Goal: Communication & Community: Participate in discussion

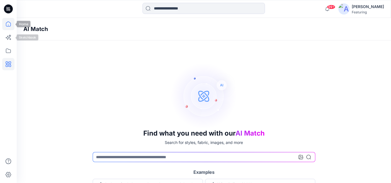
click at [8, 27] on icon at bounding box center [8, 24] width 12 height 12
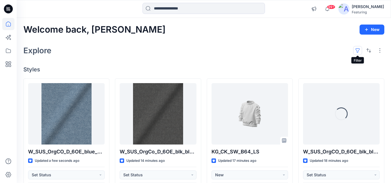
click at [357, 49] on button "button" at bounding box center [357, 50] width 9 height 9
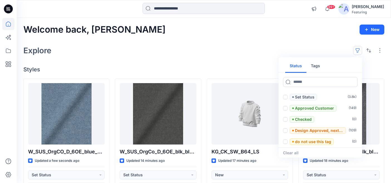
click at [317, 65] on button "Tags" at bounding box center [315, 65] width 18 height 13
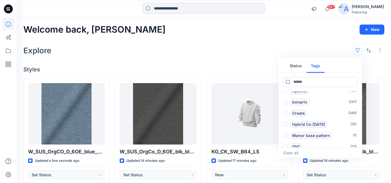
scroll to position [31, 0]
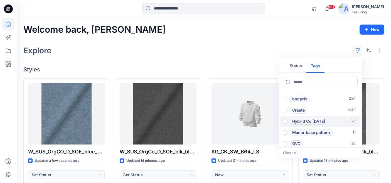
click at [286, 120] on span at bounding box center [285, 121] width 4 height 4
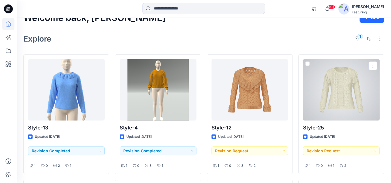
scroll to position [11, 0]
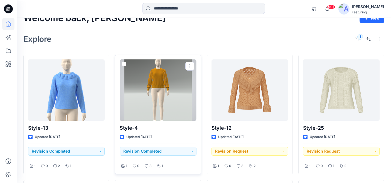
click at [163, 88] on div at bounding box center [158, 89] width 77 height 61
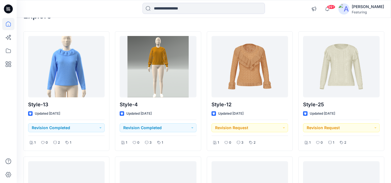
scroll to position [35, 0]
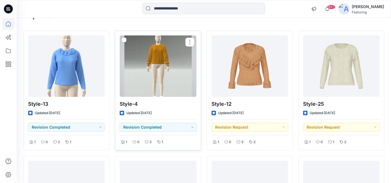
click at [191, 100] on p "Style-4" at bounding box center [158, 104] width 77 height 8
click at [167, 76] on div at bounding box center [158, 65] width 77 height 61
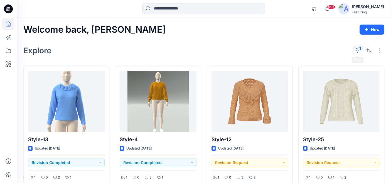
click at [359, 48] on button "1" at bounding box center [357, 50] width 9 height 9
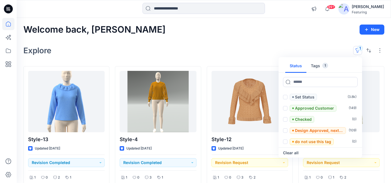
click at [319, 65] on button "Tags 1" at bounding box center [319, 65] width 26 height 13
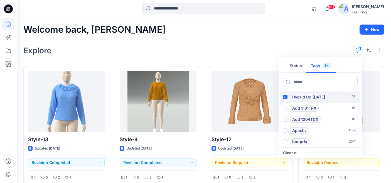
click at [285, 97] on icon at bounding box center [285, 97] width 3 height 2
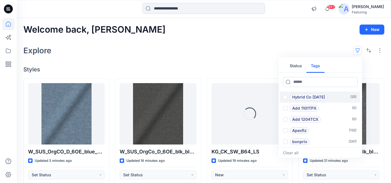
click at [124, 52] on div "Explore Status Tags Hybrid Co Oct25 ( 25 ) Add 1101TPX ( 0 ) Add 1204TCX ( 0 ) …" at bounding box center [203, 50] width 361 height 13
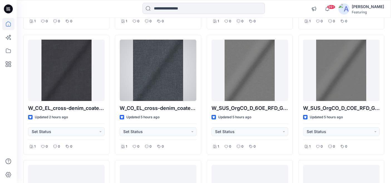
scroll to position [669, 0]
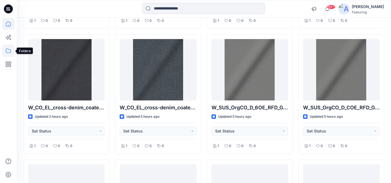
click at [11, 50] on icon at bounding box center [8, 51] width 12 height 12
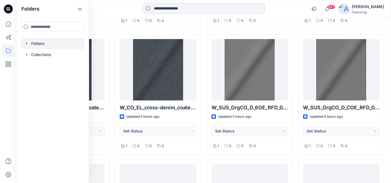
click at [51, 43] on div at bounding box center [52, 43] width 63 height 11
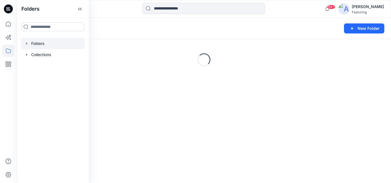
click at [115, 21] on div "Folders New Folder" at bounding box center [204, 28] width 374 height 21
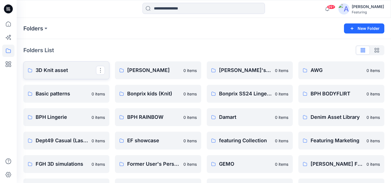
click at [75, 72] on p "3D Knit asset" at bounding box center [66, 70] width 60 height 8
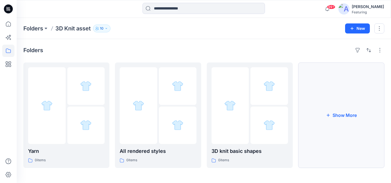
click at [328, 124] on button "Show More" at bounding box center [341, 114] width 86 height 105
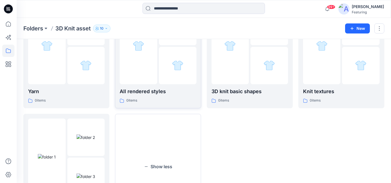
click at [144, 84] on div at bounding box center [139, 46] width 38 height 77
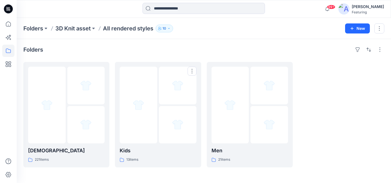
scroll to position [1, 0]
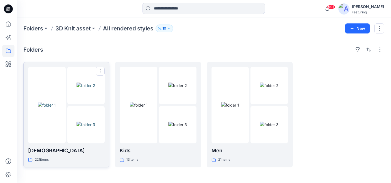
click at [65, 129] on div at bounding box center [47, 104] width 38 height 77
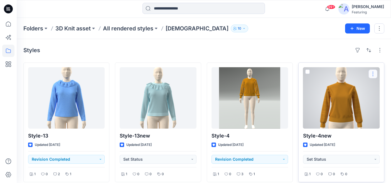
click at [373, 74] on button "button" at bounding box center [372, 73] width 9 height 9
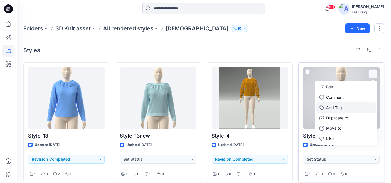
click at [337, 109] on button "Add Tag" at bounding box center [346, 107] width 60 height 10
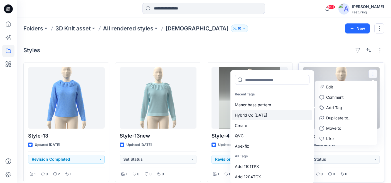
click at [256, 116] on div "Hybrid Co Oct25" at bounding box center [271, 115] width 80 height 10
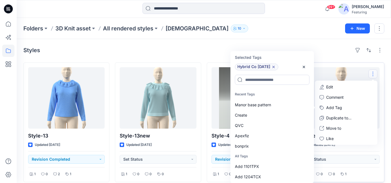
click at [208, 48] on div "Styles" at bounding box center [203, 50] width 361 height 9
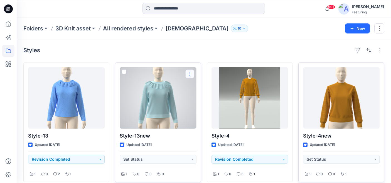
click at [191, 72] on button "button" at bounding box center [189, 73] width 9 height 9
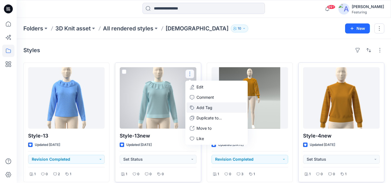
click at [207, 108] on button "Add Tag" at bounding box center [216, 107] width 60 height 10
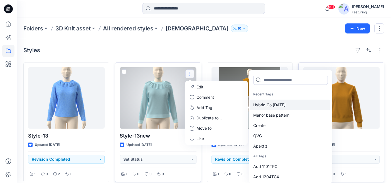
click at [278, 106] on div "Hybrid Co Oct25" at bounding box center [290, 104] width 80 height 10
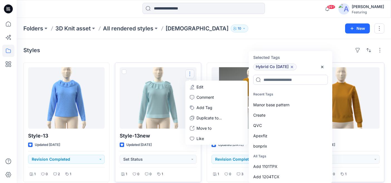
click at [211, 53] on div "Styles" at bounding box center [203, 50] width 361 height 9
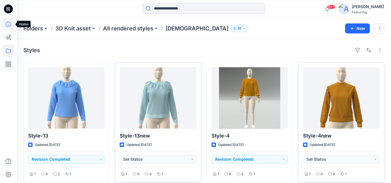
click at [9, 24] on icon at bounding box center [8, 24] width 12 height 12
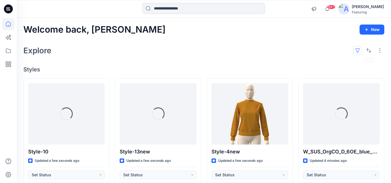
click at [356, 50] on button "button" at bounding box center [357, 50] width 9 height 9
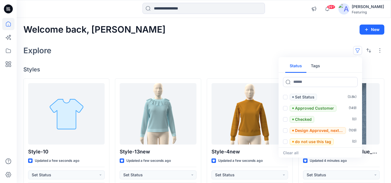
click at [315, 66] on button "Tags" at bounding box center [315, 65] width 18 height 13
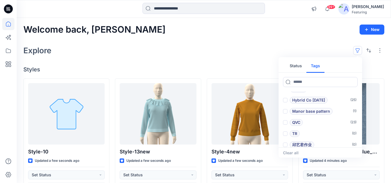
scroll to position [56, 0]
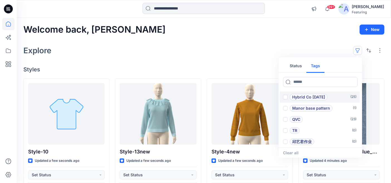
click at [284, 97] on span at bounding box center [285, 97] width 4 height 4
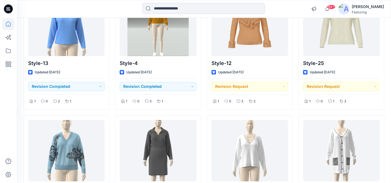
scroll to position [0, 0]
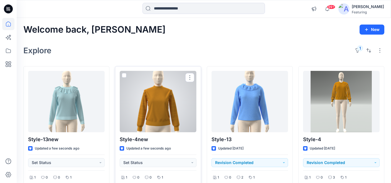
click at [159, 102] on div at bounding box center [158, 101] width 77 height 61
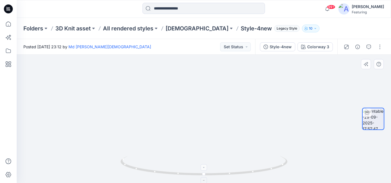
drag, startPoint x: 228, startPoint y: 103, endPoint x: 230, endPoint y: 164, distance: 61.5
click at [230, 164] on div at bounding box center [204, 119] width 374 height 128
drag, startPoint x: 196, startPoint y: 114, endPoint x: 196, endPoint y: 85, distance: 29.2
click at [196, 85] on img at bounding box center [204, 102] width 162 height 162
drag, startPoint x: 190, startPoint y: 112, endPoint x: 192, endPoint y: 174, distance: 61.5
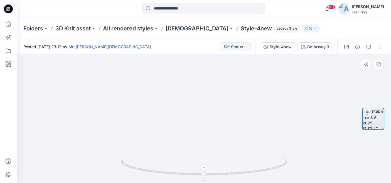
click at [191, 172] on div at bounding box center [204, 119] width 374 height 128
drag, startPoint x: 190, startPoint y: 83, endPoint x: 187, endPoint y: 197, distance: 113.8
click at [187, 182] on html "99+ Notifications Md. Besal Ahmed shared KG_CK_SW_B64_LS in Baby Boys (Unknown)…" at bounding box center [195, 91] width 391 height 183
drag, startPoint x: 184, startPoint y: 102, endPoint x: 179, endPoint y: 164, distance: 62.3
click at [179, 164] on div at bounding box center [204, 119] width 374 height 128
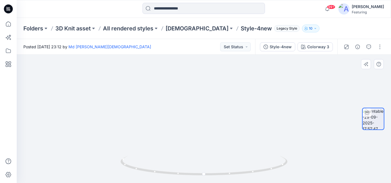
drag, startPoint x: 153, startPoint y: 102, endPoint x: 154, endPoint y: 137, distance: 35.9
click at [154, 137] on img at bounding box center [197, 51] width 534 height 263
drag, startPoint x: 191, startPoint y: 120, endPoint x: 190, endPoint y: 69, distance: 50.9
click at [190, 69] on img at bounding box center [197, 26] width 534 height 311
drag, startPoint x: 190, startPoint y: 134, endPoint x: 183, endPoint y: 64, distance: 70.0
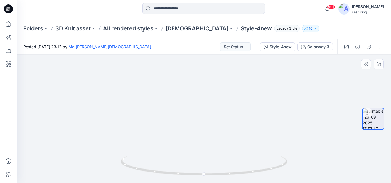
click at [183, 64] on img at bounding box center [192, 5] width 534 height 353
drag, startPoint x: 177, startPoint y: 125, endPoint x: 179, endPoint y: 170, distance: 44.8
click at [179, 170] on div at bounding box center [204, 119] width 374 height 128
drag, startPoint x: 177, startPoint y: 108, endPoint x: 184, endPoint y: 83, distance: 26.2
click at [184, 83] on img at bounding box center [192, 14] width 534 height 337
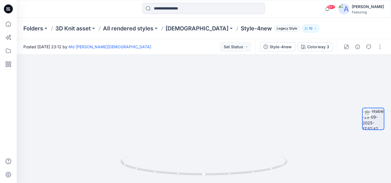
drag, startPoint x: 183, startPoint y: 125, endPoint x: 180, endPoint y: 43, distance: 81.6
click at [180, 43] on div "Posted Monday, September 29, 2025 23:12 by Md Rabiul Islam Set Status Style-4ne…" at bounding box center [204, 111] width 374 height 144
drag, startPoint x: 174, startPoint y: 121, endPoint x: 185, endPoint y: 120, distance: 10.6
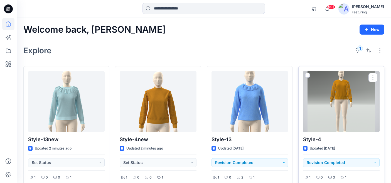
click at [338, 92] on div at bounding box center [341, 101] width 77 height 61
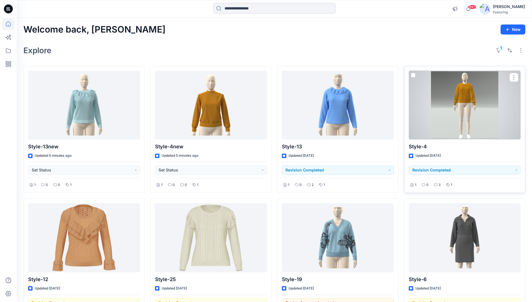
click at [398, 104] on div at bounding box center [465, 105] width 112 height 69
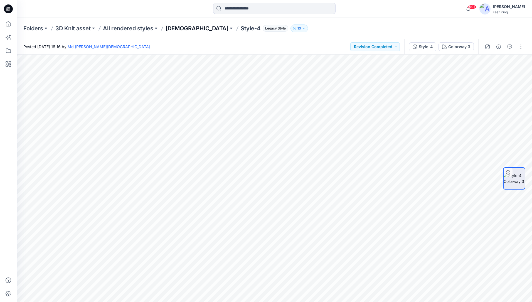
click at [172, 28] on p "[DEMOGRAPHIC_DATA]" at bounding box center [197, 28] width 63 height 8
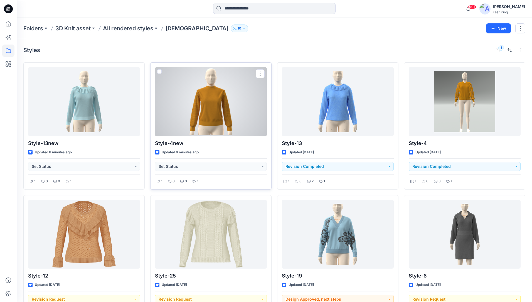
click at [216, 104] on div at bounding box center [211, 101] width 112 height 69
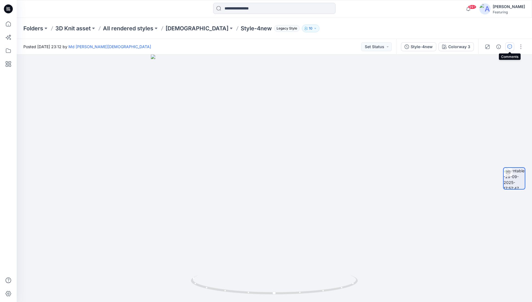
click at [398, 46] on icon "button" at bounding box center [509, 47] width 4 height 4
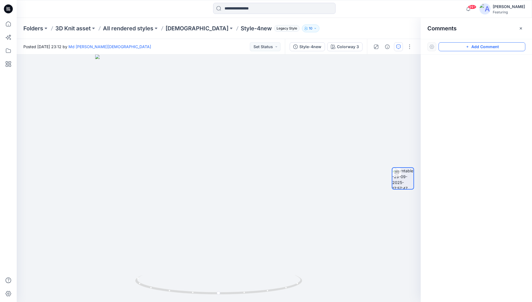
click at [398, 45] on icon "button" at bounding box center [467, 47] width 4 height 4
click at [159, 179] on div "1" at bounding box center [219, 178] width 404 height 247
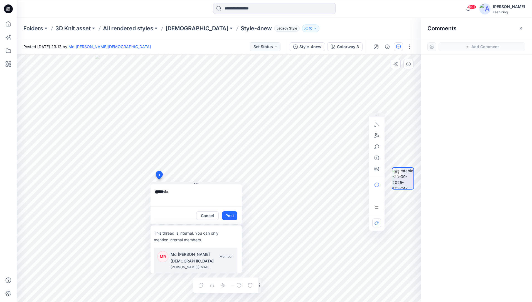
click at [172, 218] on p "Md [PERSON_NAME][DEMOGRAPHIC_DATA]" at bounding box center [204, 257] width 67 height 13
click at [178, 218] on p "[PERSON_NAME][DOMAIN_NAME][EMAIL_ADDRESS][DOMAIN_NAME]" at bounding box center [192, 261] width 42 height 6
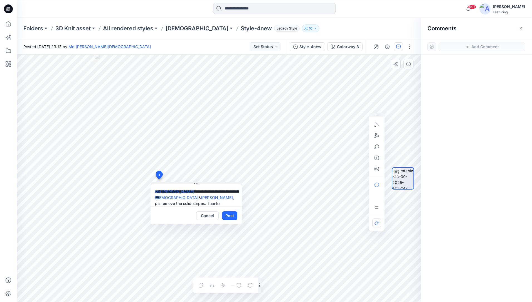
type textarea "**********"
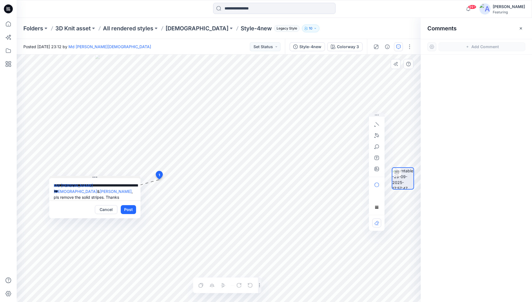
drag, startPoint x: 199, startPoint y: 183, endPoint x: 98, endPoint y: 177, distance: 101.5
click at [98, 177] on button at bounding box center [94, 177] width 91 height 3
click at [126, 207] on button "Post" at bounding box center [128, 209] width 15 height 9
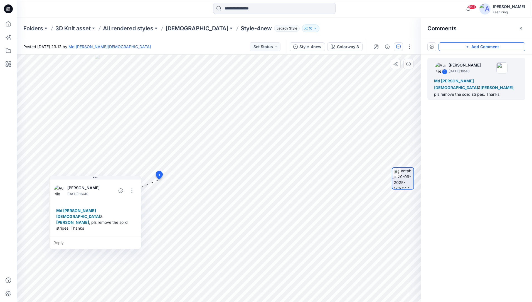
click at [398, 48] on button "Add Comment" at bounding box center [481, 46] width 87 height 9
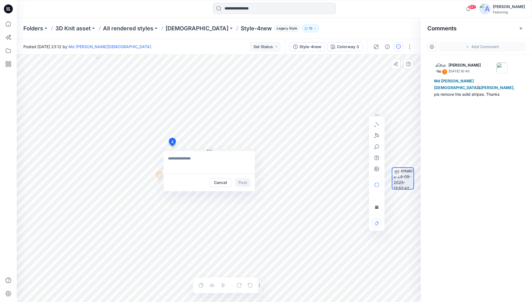
click at [172, 146] on div "2 Cancel Post 1 Aurelie Rob October 06, 2025 16:40 Md Rabiul Islam & Leo Li , p…" at bounding box center [219, 178] width 404 height 247
click at [213, 201] on p "Md [PERSON_NAME][DEMOGRAPHIC_DATA]" at bounding box center [217, 202] width 67 height 13
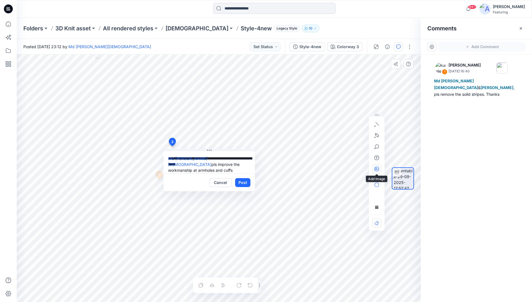
type textarea "**********"
click at [379, 170] on icon "button" at bounding box center [376, 169] width 4 height 4
type input"] "**********"
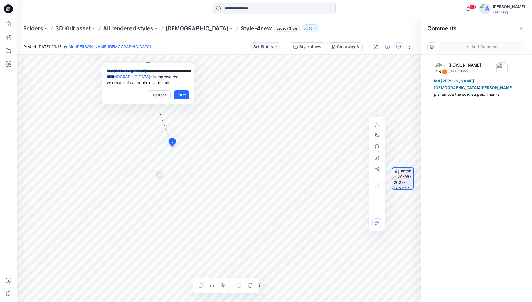
drag, startPoint x: 210, startPoint y: 150, endPoint x: 149, endPoint y: 62, distance: 106.7
click at [149, 62] on icon at bounding box center [148, 62] width 4 height 4
click at [181, 92] on button "Post" at bounding box center [181, 95] width 15 height 9
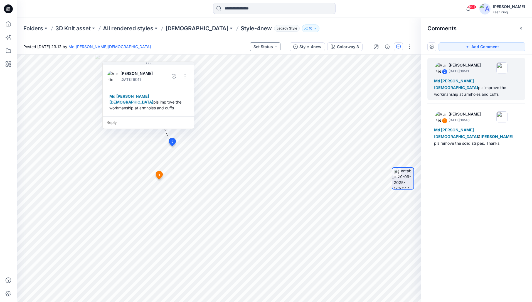
click at [269, 46] on button "Set Status" at bounding box center [265, 46] width 31 height 9
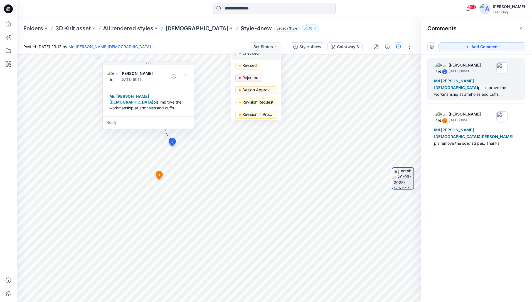
scroll to position [45, 0]
click at [260, 101] on p "Revision Request" at bounding box center [257, 101] width 31 height 7
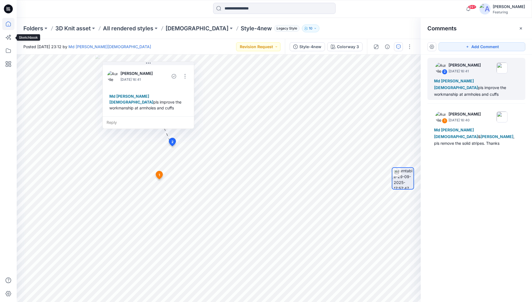
click at [9, 26] on icon at bounding box center [8, 24] width 12 height 12
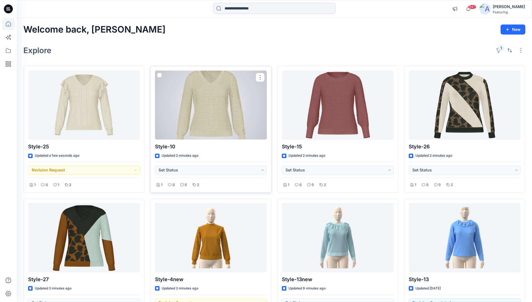
click at [209, 104] on div at bounding box center [211, 105] width 112 height 69
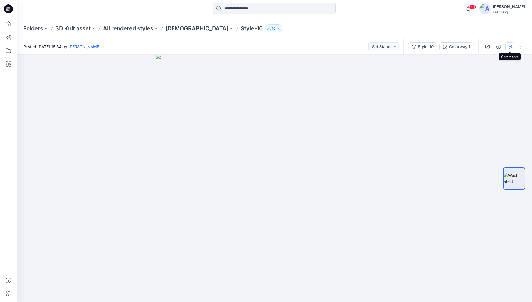
click at [508, 47] on icon "button" at bounding box center [509, 47] width 4 height 4
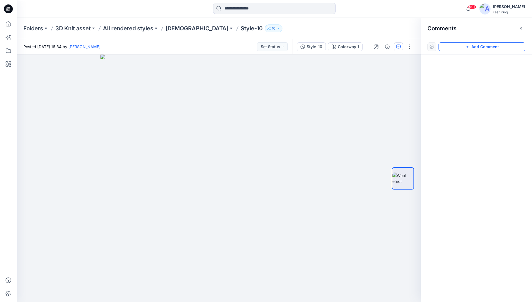
click at [483, 46] on button "Add Comment" at bounding box center [481, 46] width 87 height 9
click at [144, 75] on div "1" at bounding box center [219, 178] width 404 height 247
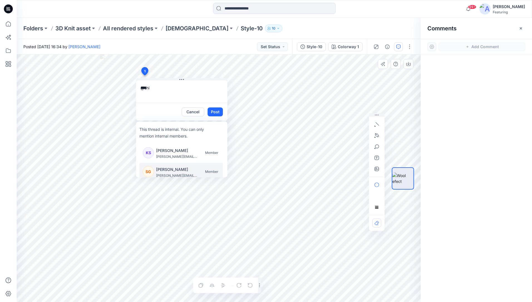
click at [175, 164] on li "SG Shimul Ghosh shimul.ghosh@ottoint.com Member" at bounding box center [180, 172] width 83 height 19
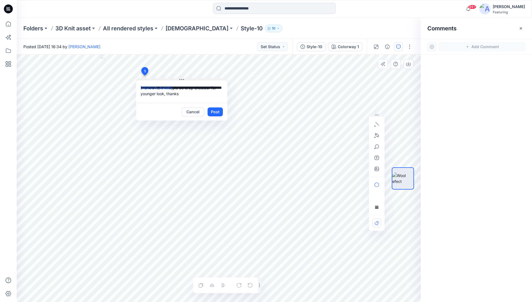
type textarea "**********"
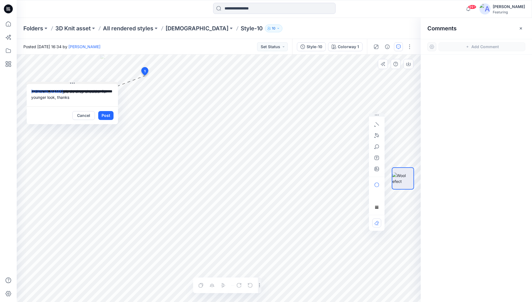
drag, startPoint x: 181, startPoint y: 80, endPoint x: 72, endPoint y: 83, distance: 109.4
click at [72, 83] on icon at bounding box center [72, 83] width 4 height 4
click at [109, 114] on button "Post" at bounding box center [105, 115] width 15 height 9
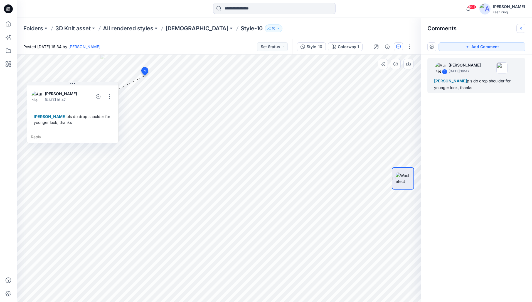
click at [519, 27] on icon "button" at bounding box center [521, 28] width 4 height 4
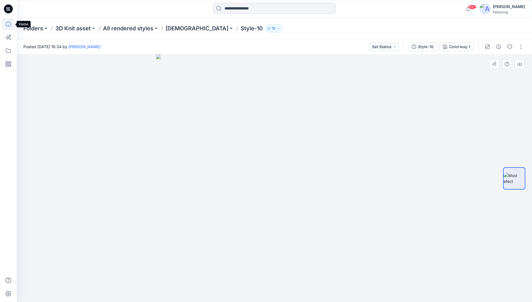
click at [9, 22] on icon at bounding box center [8, 24] width 12 height 12
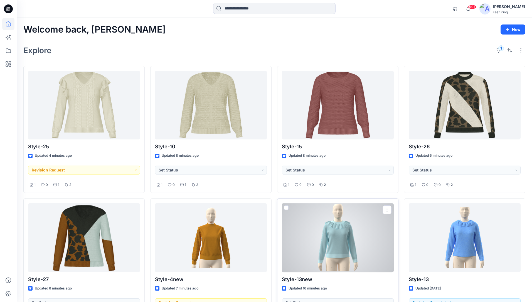
click at [357, 233] on div at bounding box center [338, 237] width 112 height 69
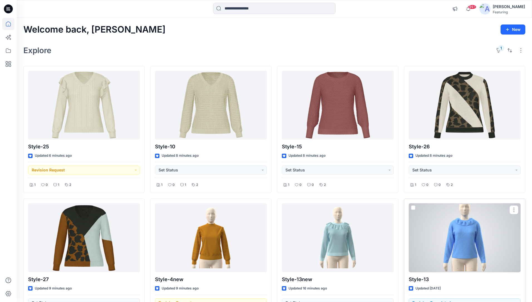
click at [464, 234] on div at bounding box center [465, 237] width 112 height 69
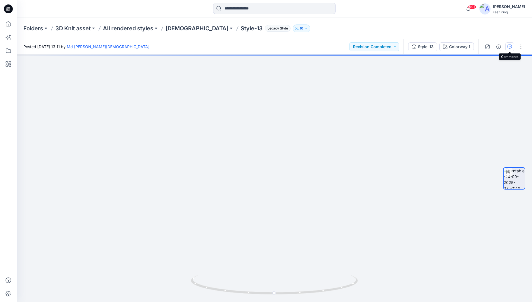
click at [512, 48] on button "button" at bounding box center [509, 46] width 9 height 9
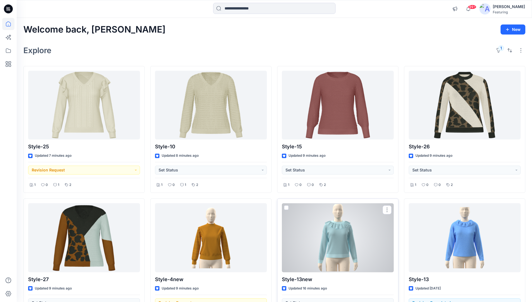
click at [339, 231] on div at bounding box center [338, 237] width 112 height 69
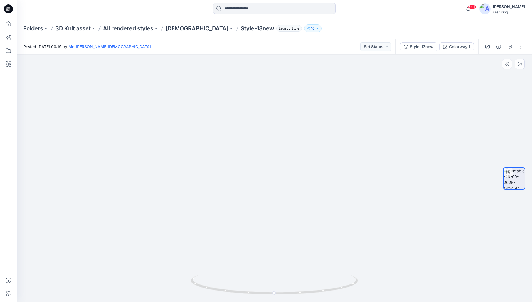
drag, startPoint x: 257, startPoint y: 207, endPoint x: 262, endPoint y: 91, distance: 116.1
click at [262, 91] on img at bounding box center [277, 52] width 543 height 500
drag, startPoint x: 403, startPoint y: 109, endPoint x: 384, endPoint y: 260, distance: 152.0
click at [384, 260] on img at bounding box center [260, 122] width 543 height 360
click at [509, 47] on icon "button" at bounding box center [509, 47] width 4 height 4
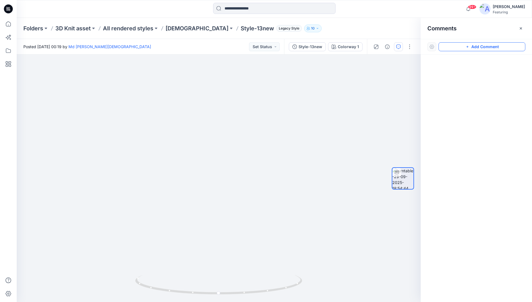
click at [482, 48] on button "Add Comment" at bounding box center [481, 46] width 87 height 9
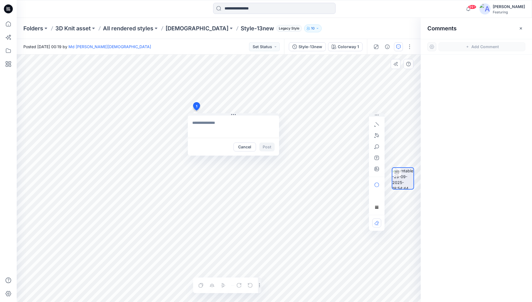
click at [196, 110] on div "1 Cancel Post Layer 1" at bounding box center [219, 178] width 404 height 247
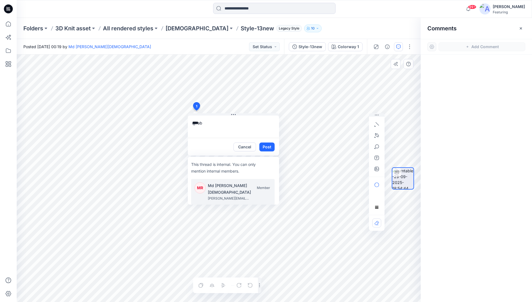
click at [238, 187] on p "Md [PERSON_NAME][DEMOGRAPHIC_DATA]" at bounding box center [241, 188] width 67 height 13
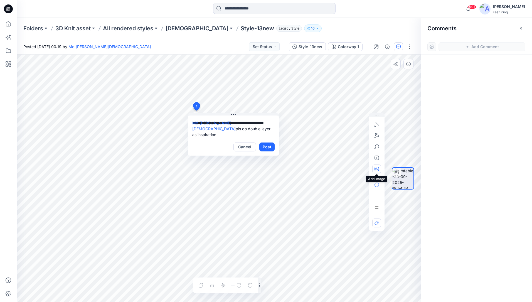
type textarea "**********"
click at [376, 171] on button "button" at bounding box center [376, 168] width 9 height 9
type input"] "**********"
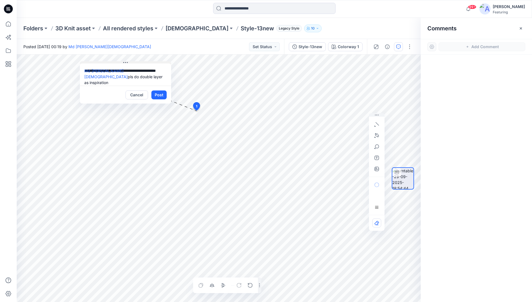
drag, startPoint x: 235, startPoint y: 114, endPoint x: 127, endPoint y: 62, distance: 119.8
click at [127, 62] on icon at bounding box center [125, 62] width 4 height 4
click at [157, 95] on button "Post" at bounding box center [158, 94] width 15 height 9
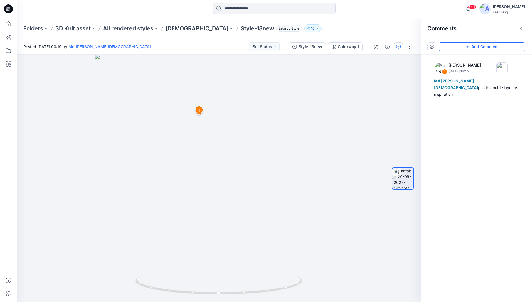
click at [490, 46] on button "Add Comment" at bounding box center [481, 46] width 87 height 9
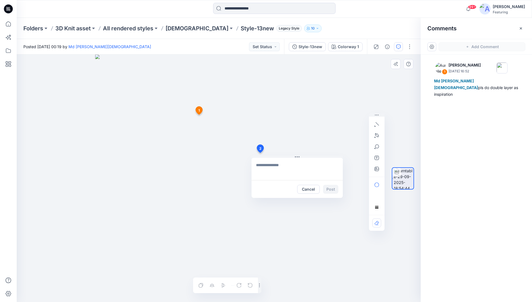
click at [260, 153] on div "2 Cancel Post 1 Aurelie Rob October 06, 2025 16:52 Md Rabiul Islam pls do doubl…" at bounding box center [219, 178] width 404 height 247
click at [284, 208] on p "Md [PERSON_NAME][DEMOGRAPHIC_DATA]" at bounding box center [305, 208] width 67 height 13
click at [329, 166] on textarea "**********" at bounding box center [297, 169] width 91 height 22
type textarea "**********"
click at [334, 191] on button "Post" at bounding box center [330, 189] width 15 height 9
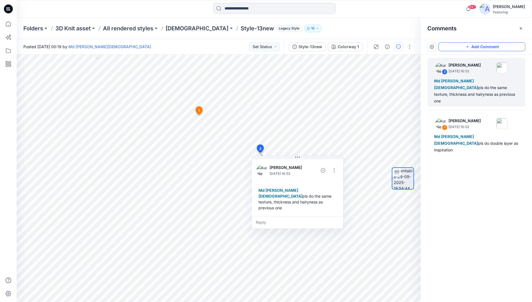
click at [482, 49] on button "Add Comment" at bounding box center [481, 46] width 87 height 9
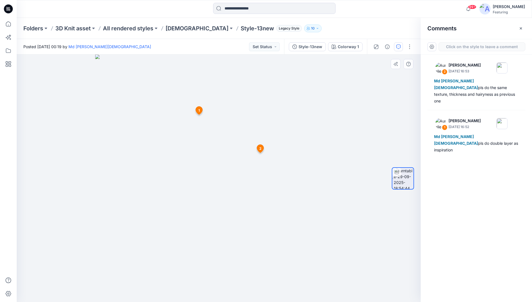
click at [180, 246] on div "3 1 Aurelie Rob October 06, 2025 16:52 Md Rabiul Islam pls do double layer as i…" at bounding box center [219, 178] width 404 height 247
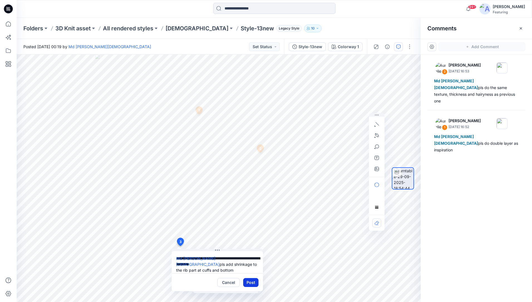
type textarea "**********"
click at [250, 280] on button "Post" at bounding box center [250, 282] width 15 height 9
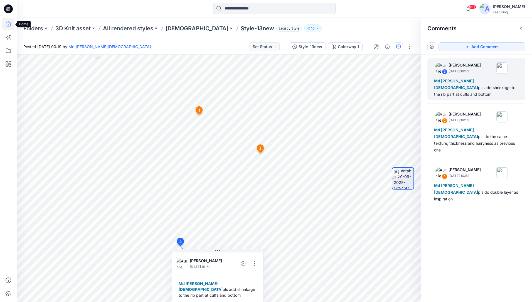
click at [10, 25] on icon at bounding box center [8, 24] width 12 height 12
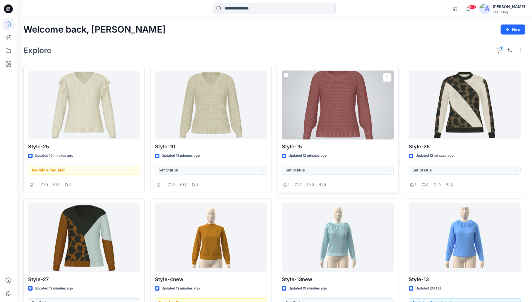
click at [332, 101] on div at bounding box center [338, 105] width 112 height 69
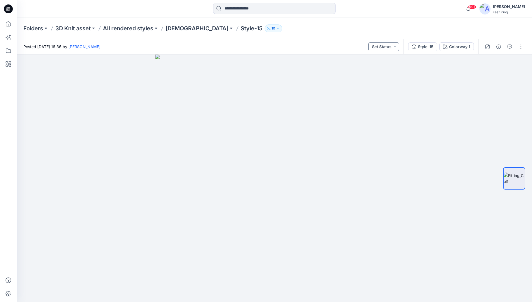
click at [395, 47] on button "Set Status" at bounding box center [383, 46] width 31 height 9
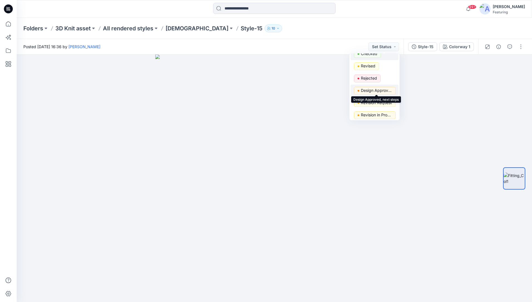
scroll to position [45, 0]
click at [369, 88] on p "Design Approved, next steps" at bounding box center [376, 88] width 31 height 7
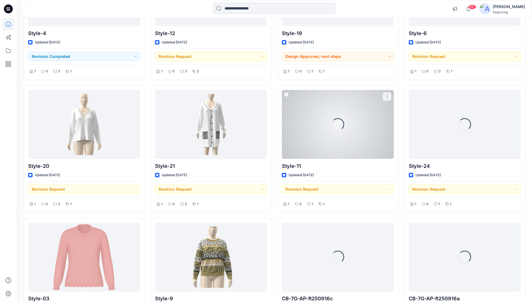
scroll to position [393, 0]
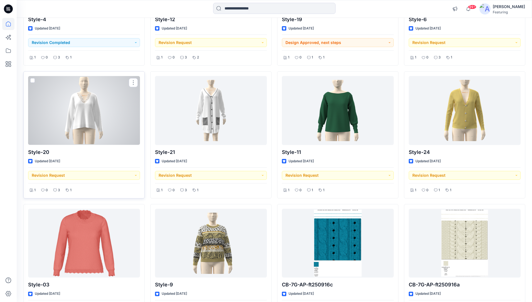
click at [103, 119] on div at bounding box center [84, 110] width 112 height 69
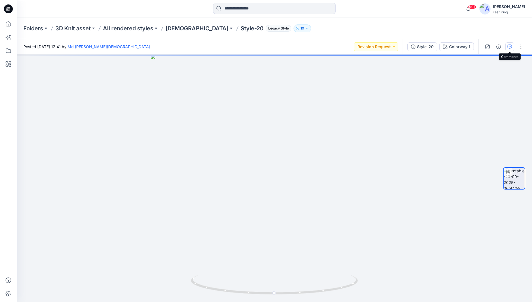
click at [511, 47] on icon "button" at bounding box center [509, 47] width 4 height 4
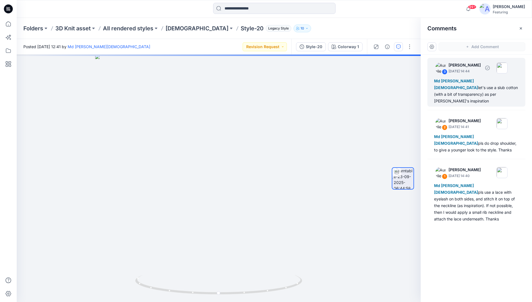
click at [461, 91] on div "Md Rabiul Islam let's use a slub cotton (with a bit of transparency) as per bon…" at bounding box center [476, 91] width 85 height 27
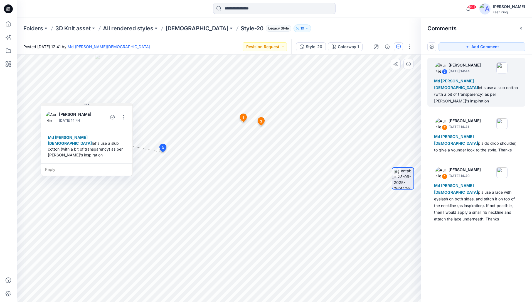
drag, startPoint x: 200, startPoint y: 157, endPoint x: 94, endPoint y: 101, distance: 120.1
click at [89, 102] on icon at bounding box center [87, 104] width 4 height 4
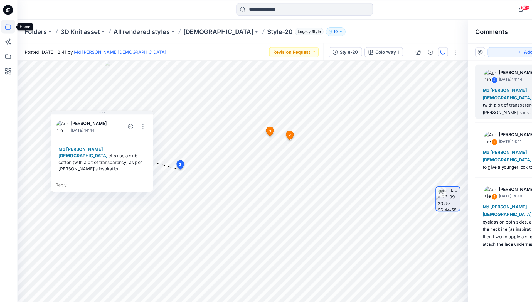
click at [8, 23] on icon at bounding box center [8, 24] width 12 height 12
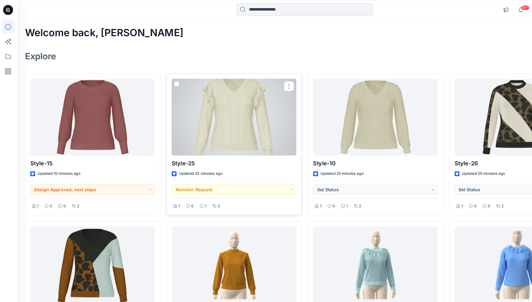
click at [214, 104] on div at bounding box center [211, 105] width 112 height 69
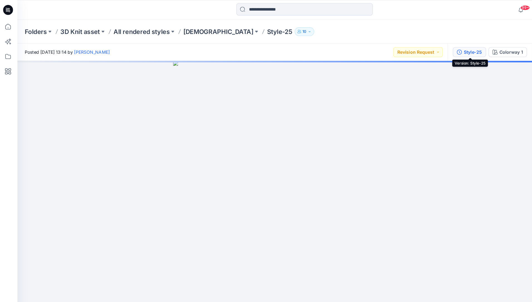
click at [431, 47] on div "Style-25" at bounding box center [425, 47] width 16 height 6
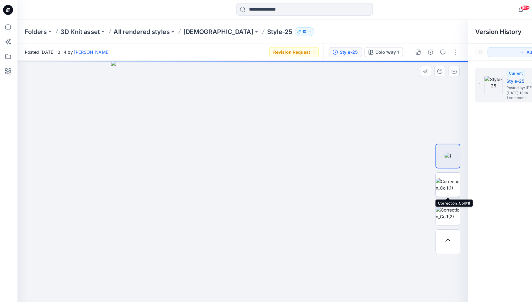
click at [405, 161] on img at bounding box center [403, 166] width 22 height 12
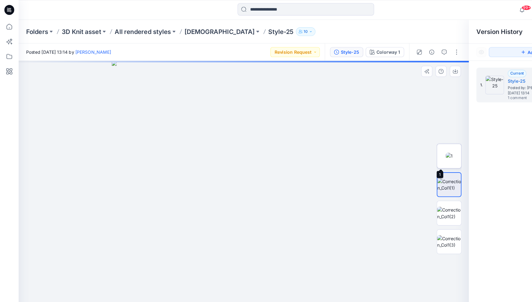
click at [402, 139] on img at bounding box center [403, 140] width 6 height 6
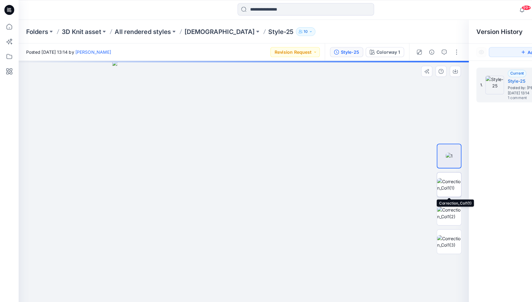
click at [403, 164] on img at bounding box center [403, 166] width 22 height 12
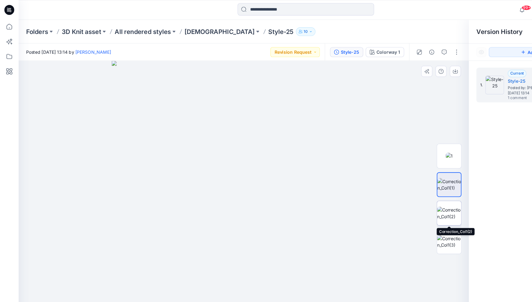
click at [405, 187] on img at bounding box center [403, 191] width 22 height 12
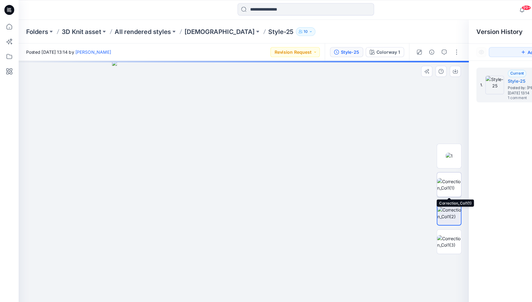
click at [406, 168] on img at bounding box center [403, 166] width 22 height 12
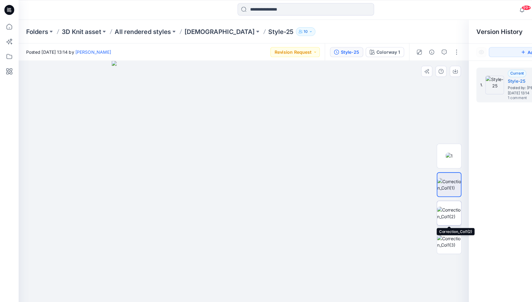
click at [405, 186] on img at bounding box center [403, 191] width 22 height 12
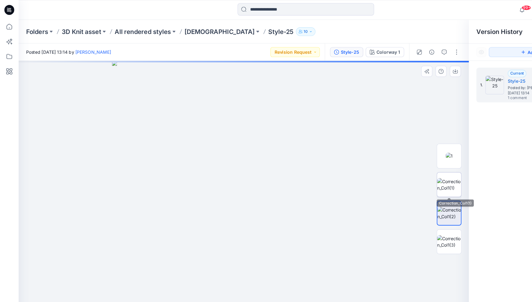
click at [405, 169] on img at bounding box center [403, 166] width 22 height 12
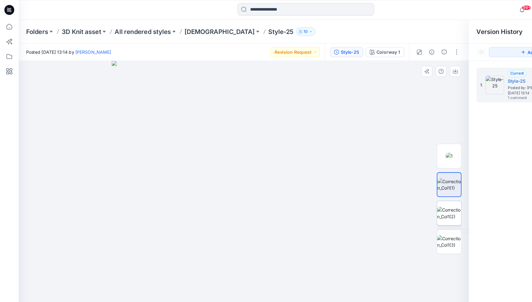
click at [404, 185] on img at bounding box center [403, 191] width 22 height 12
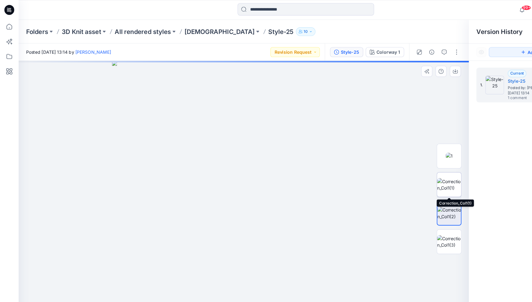
click at [404, 166] on img at bounding box center [403, 166] width 22 height 12
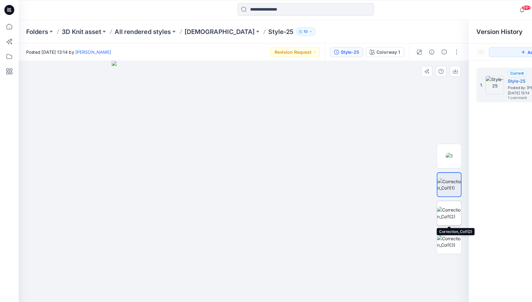
click at [403, 185] on img at bounding box center [403, 191] width 22 height 12
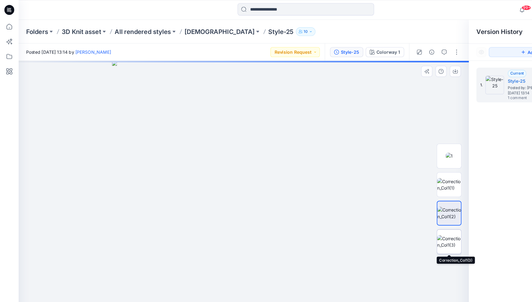
click at [400, 213] on img at bounding box center [403, 217] width 22 height 12
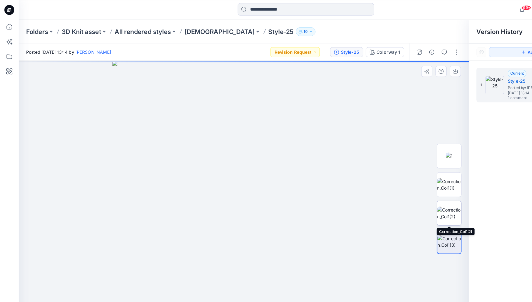
click at [405, 192] on img at bounding box center [403, 191] width 22 height 12
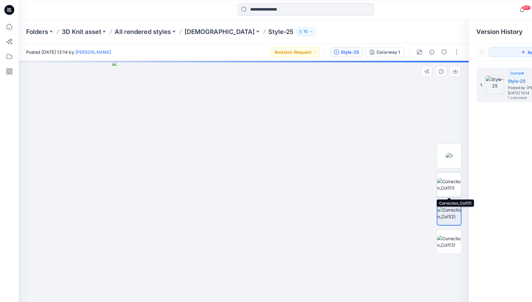
click at [408, 171] on img at bounding box center [403, 166] width 22 height 12
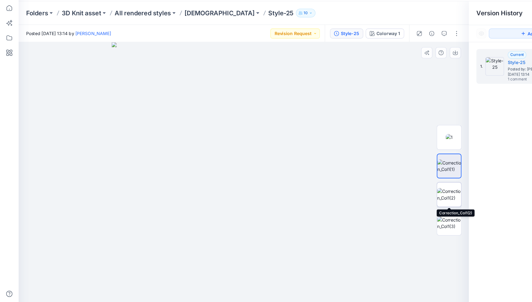
click at [406, 191] on img at bounding box center [403, 191] width 22 height 12
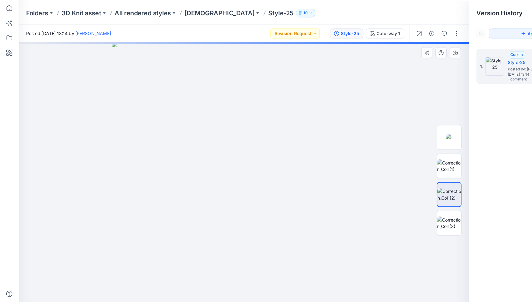
click at [403, 228] on div at bounding box center [403, 178] width 22 height 139
click at [404, 219] on img at bounding box center [403, 217] width 22 height 12
click at [406, 169] on img at bounding box center [403, 166] width 22 height 12
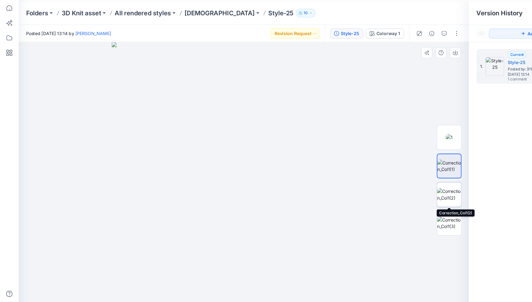
click at [403, 190] on img at bounding box center [403, 191] width 22 height 12
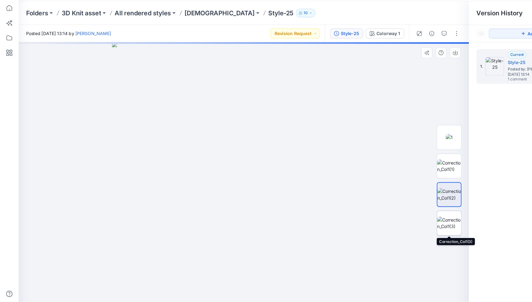
click at [403, 217] on img at bounding box center [403, 217] width 22 height 12
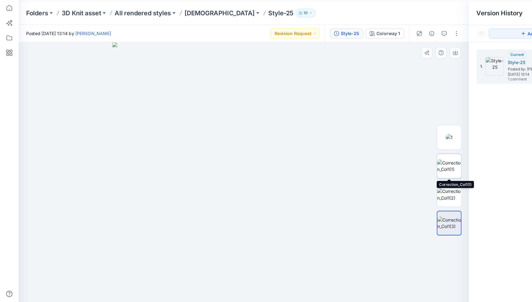
click at [398, 168] on img at bounding box center [403, 166] width 22 height 12
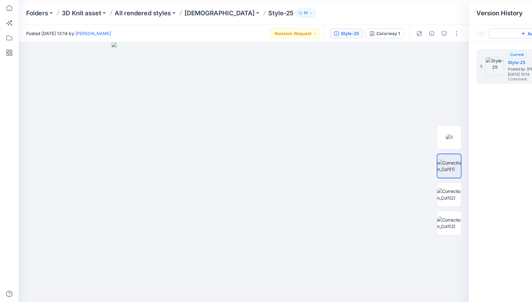
click at [464, 45] on button "Add version" at bounding box center [481, 46] width 87 height 9
click at [8, 26] on icon at bounding box center [8, 24] width 12 height 12
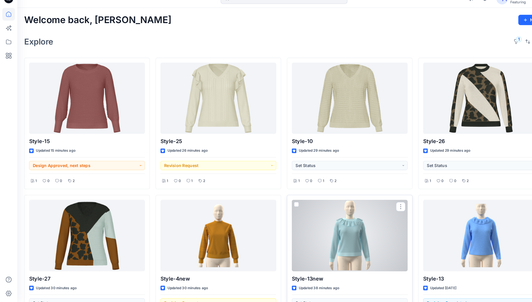
scroll to position [4, 0]
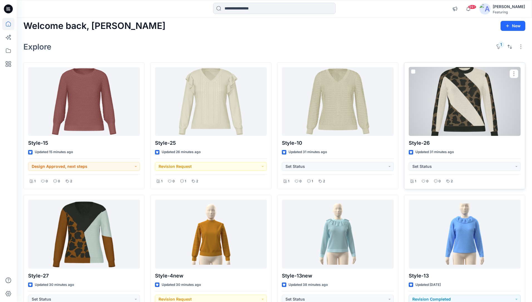
click at [475, 98] on div at bounding box center [465, 101] width 112 height 69
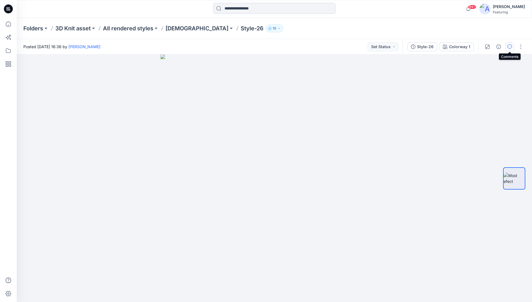
click at [510, 45] on icon "button" at bounding box center [509, 47] width 4 height 4
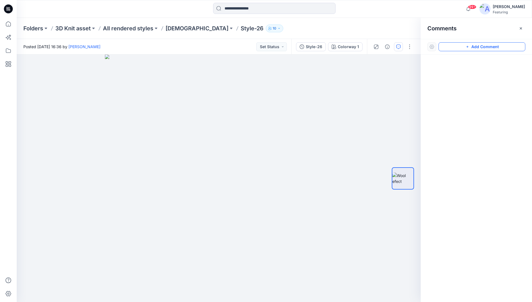
click at [484, 47] on button "Add Comment" at bounding box center [481, 46] width 87 height 9
click at [134, 98] on div "1" at bounding box center [219, 178] width 404 height 247
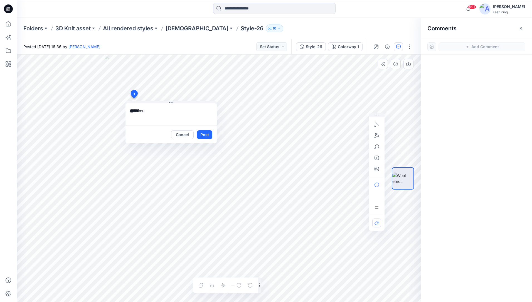
click at [162, 119] on textarea "******" at bounding box center [170, 114] width 91 height 22
click at [158, 172] on p "[PERSON_NAME]" at bounding box center [167, 173] width 42 height 7
type textarea "**********"
click at [207, 134] on button "Post" at bounding box center [204, 134] width 15 height 9
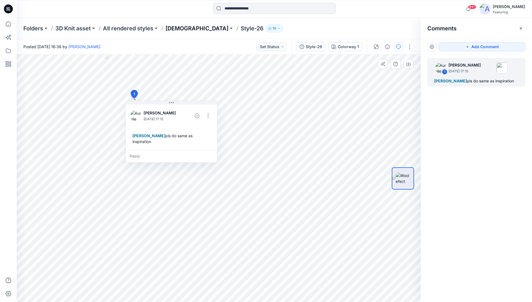
click at [176, 27] on p "[DEMOGRAPHIC_DATA]" at bounding box center [197, 28] width 63 height 8
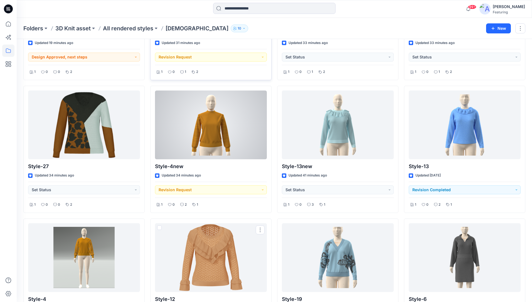
scroll to position [93, 0]
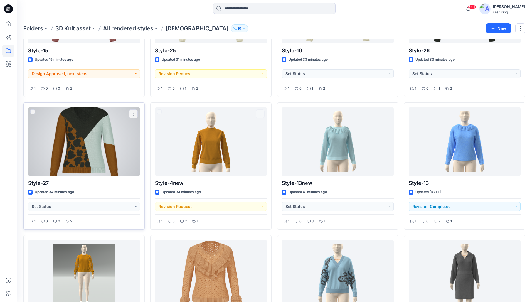
click at [112, 123] on div at bounding box center [84, 141] width 112 height 69
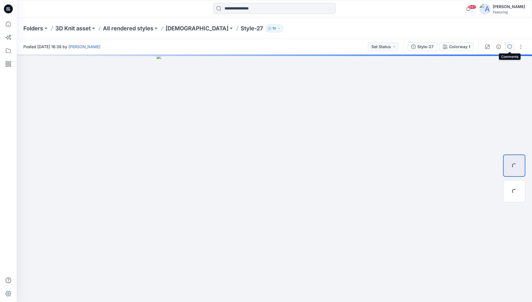
click at [510, 48] on icon "button" at bounding box center [509, 47] width 4 height 4
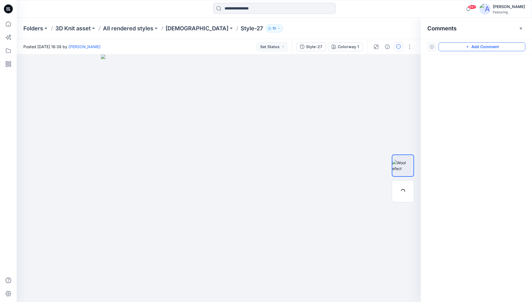
click at [492, 47] on button "Add Comment" at bounding box center [481, 46] width 87 height 9
click at [162, 82] on div "1" at bounding box center [219, 178] width 404 height 247
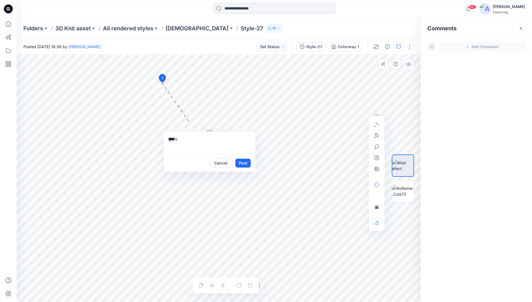
click at [189, 138] on textarea "****" at bounding box center [209, 143] width 91 height 22
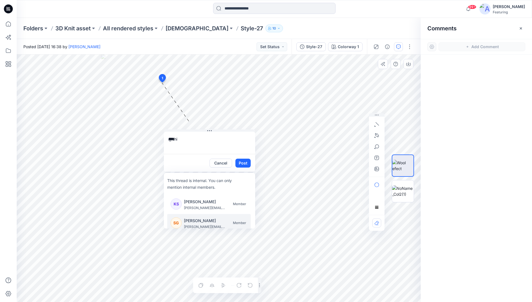
click at [195, 220] on p "[PERSON_NAME]" at bounding box center [205, 220] width 42 height 7
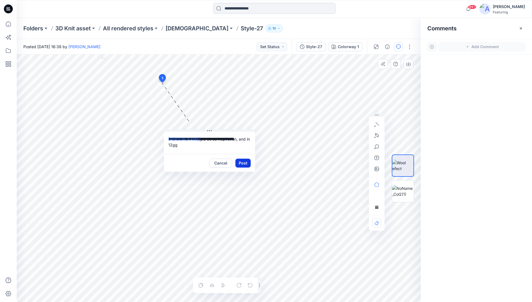
type textarea "**********"
click at [241, 164] on button "Post" at bounding box center [242, 163] width 15 height 9
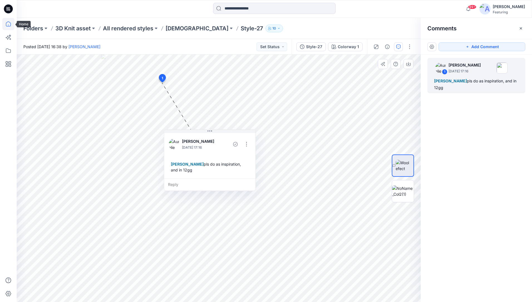
click at [10, 24] on icon at bounding box center [8, 24] width 12 height 12
